Goal: Task Accomplishment & Management: Use online tool/utility

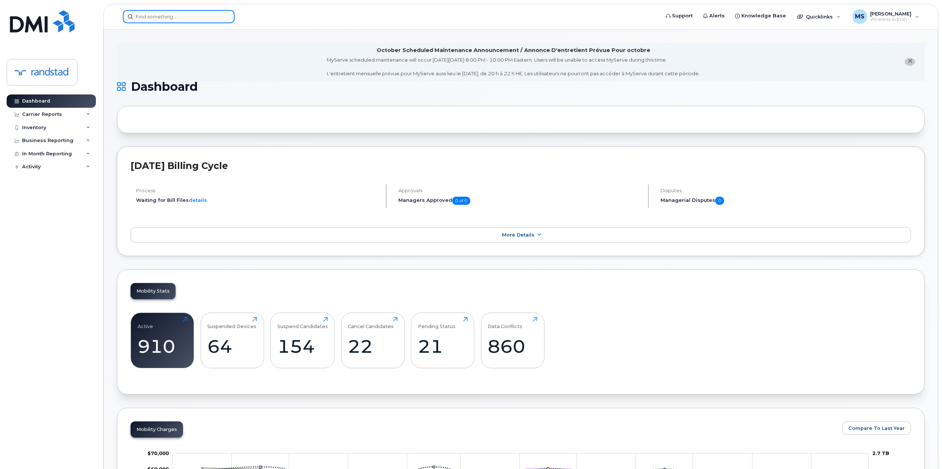
click at [226, 14] on div at bounding box center [179, 16] width 112 height 13
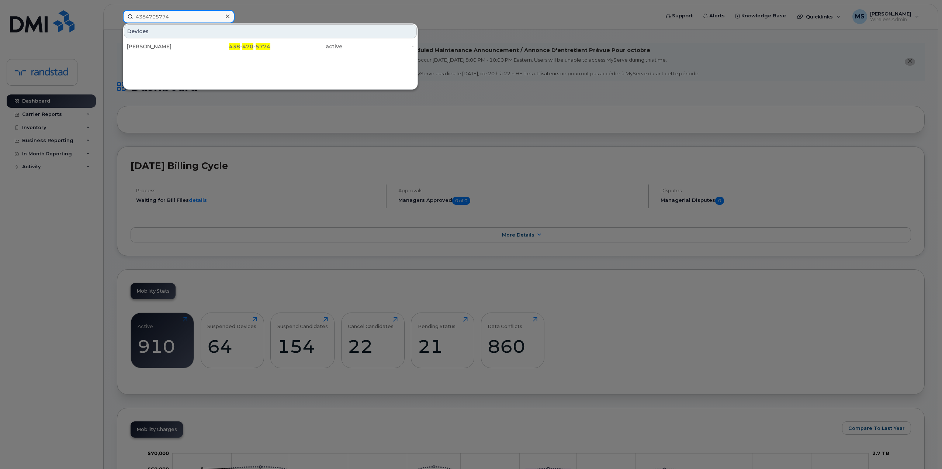
type input "4384705774"
click at [221, 54] on div "Devices [PERSON_NAME] 438 - 470 - 5774 active -" at bounding box center [270, 56] width 295 height 66
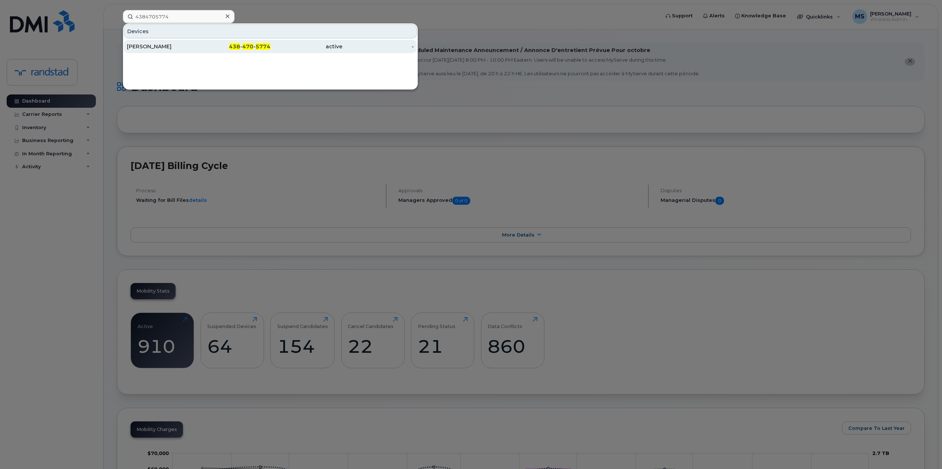
click at [219, 43] on div "438 - 470 - 5774" at bounding box center [235, 46] width 72 height 13
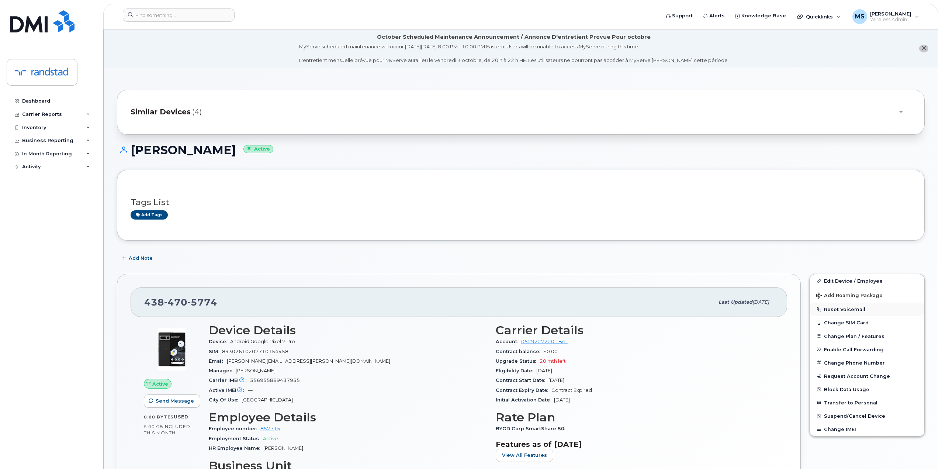
click at [843, 312] on button "Reset Voicemail" at bounding box center [867, 308] width 114 height 13
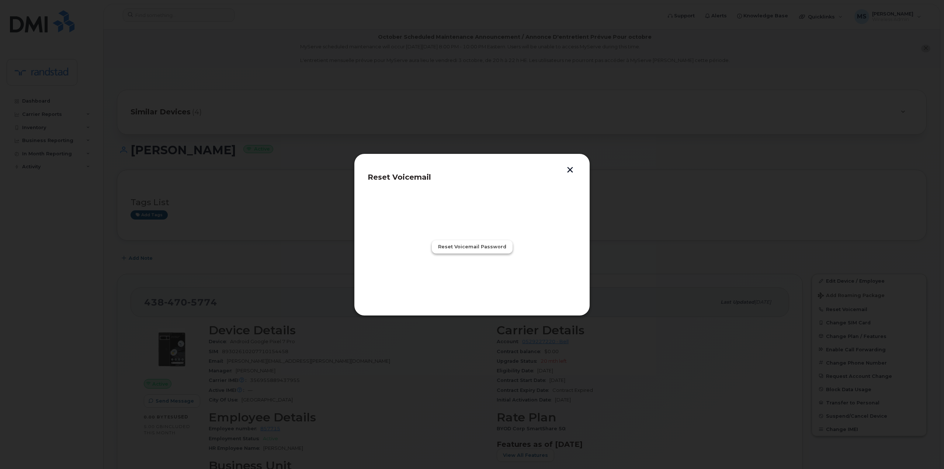
click at [473, 251] on button "Reset Voicemail Password" at bounding box center [472, 246] width 81 height 13
click at [468, 276] on span "Close" at bounding box center [472, 279] width 15 height 7
